Goal: Task Accomplishment & Management: Use online tool/utility

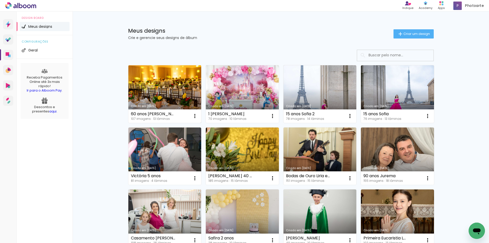
click at [169, 89] on link "Criado em [DATE]" at bounding box center [164, 94] width 73 height 58
